Goal: Information Seeking & Learning: Learn about a topic

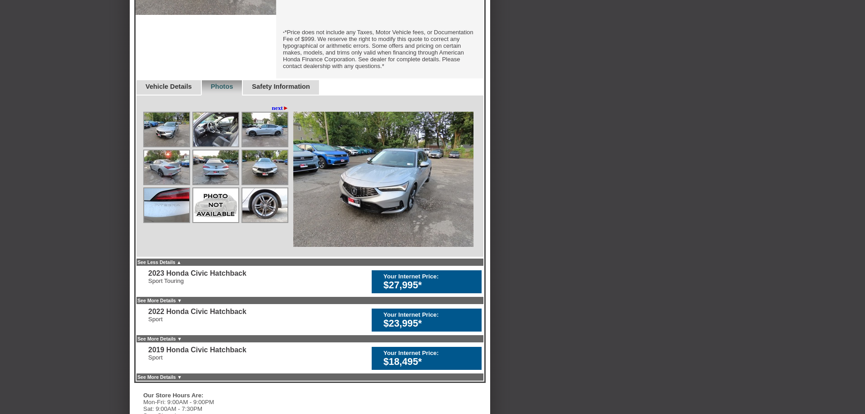
scroll to position [414, 0]
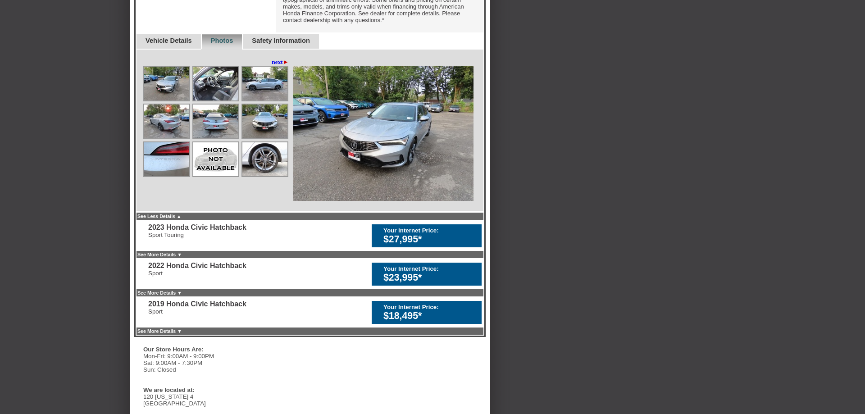
click at [175, 96] on img at bounding box center [166, 84] width 45 height 34
click at [388, 138] on img at bounding box center [383, 133] width 180 height 135
click at [220, 97] on img at bounding box center [215, 84] width 45 height 34
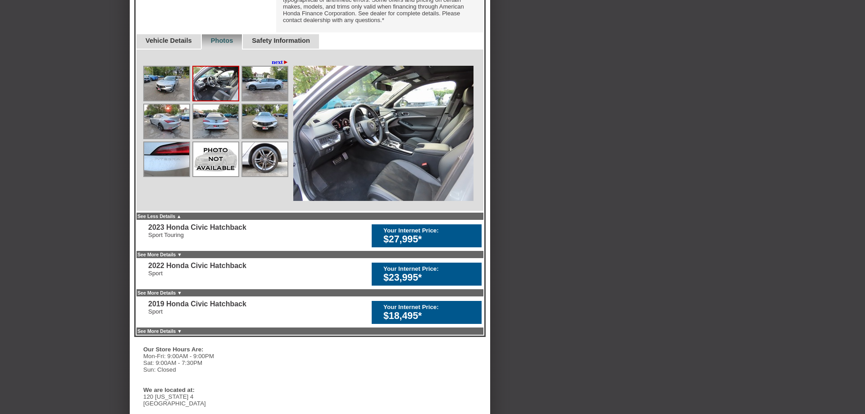
click at [265, 99] on img at bounding box center [264, 84] width 45 height 34
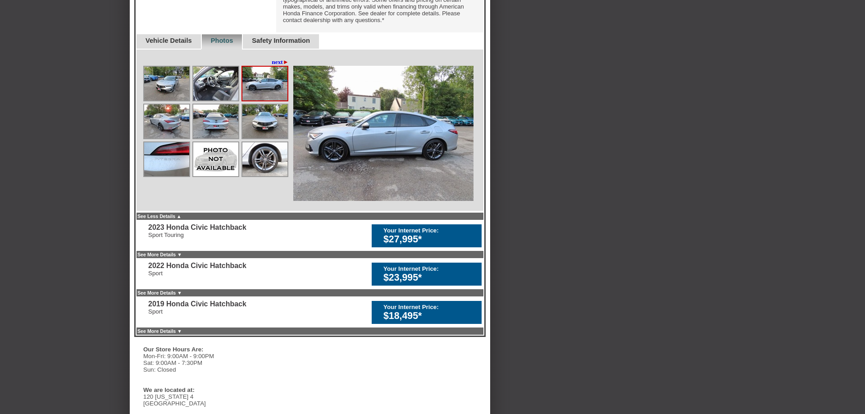
click at [278, 66] on link "next ►" at bounding box center [280, 62] width 17 height 7
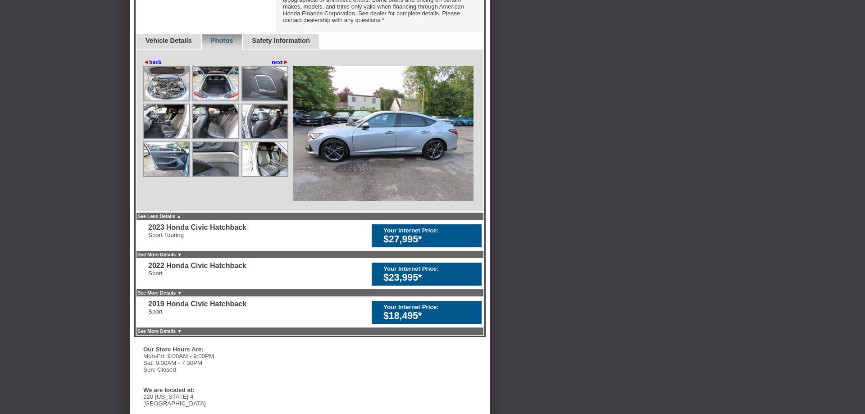
click at [278, 66] on link "next ►" at bounding box center [280, 62] width 17 height 7
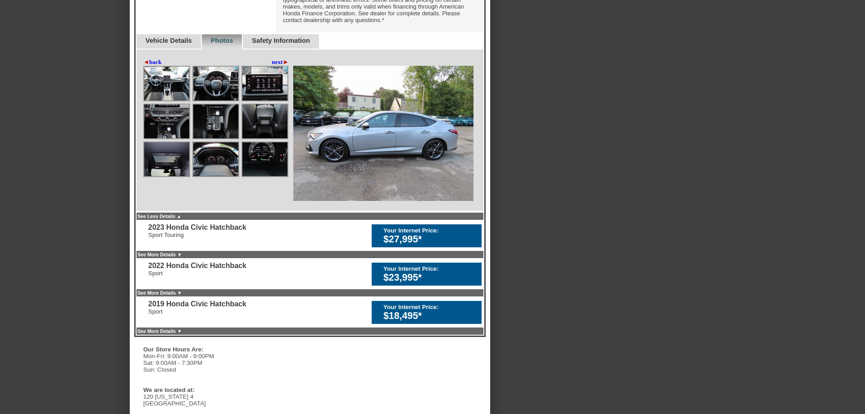
click at [278, 66] on link "next ►" at bounding box center [280, 62] width 17 height 7
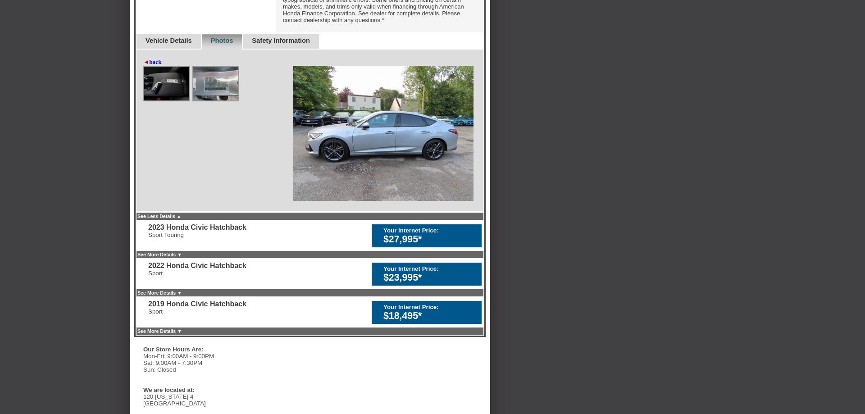
click at [278, 66] on div "◄ back next ►" at bounding box center [217, 62] width 148 height 7
click at [182, 44] on link "Vehicle Details" at bounding box center [169, 40] width 46 height 7
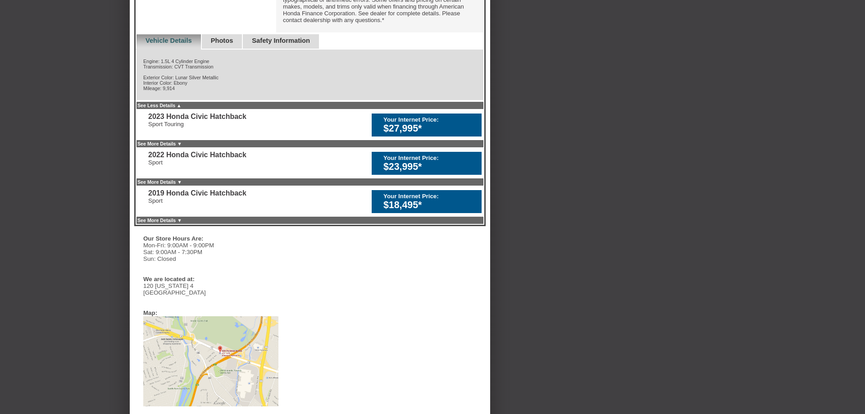
click at [229, 44] on link "Photos" at bounding box center [222, 40] width 23 height 7
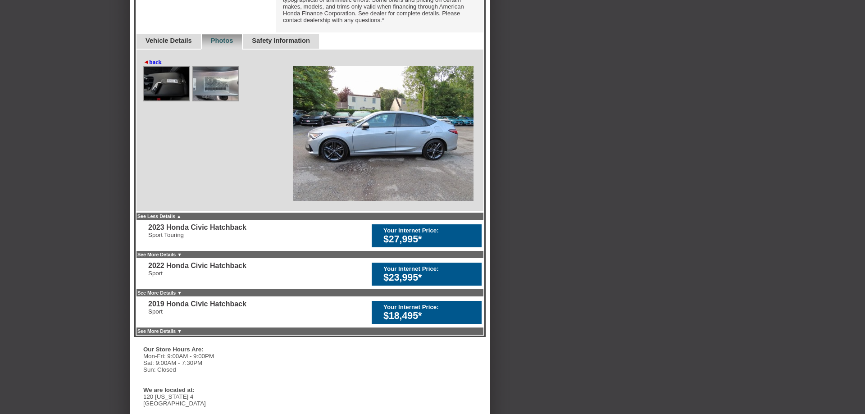
click at [300, 44] on link "Safety Information" at bounding box center [281, 40] width 58 height 7
